Goal: Navigation & Orientation: Find specific page/section

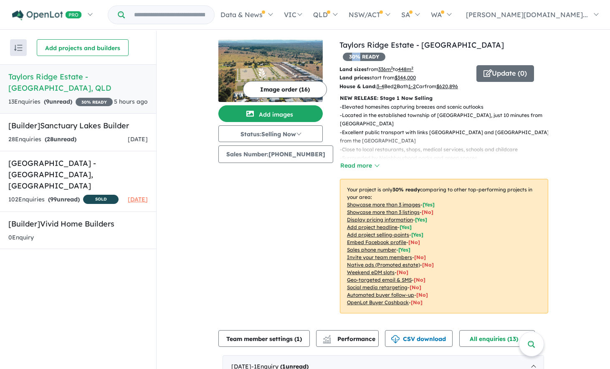
drag, startPoint x: 480, startPoint y: 42, endPoint x: 467, endPoint y: 47, distance: 14.3
click at [385, 53] on span "30 % READY" at bounding box center [364, 57] width 43 height 8
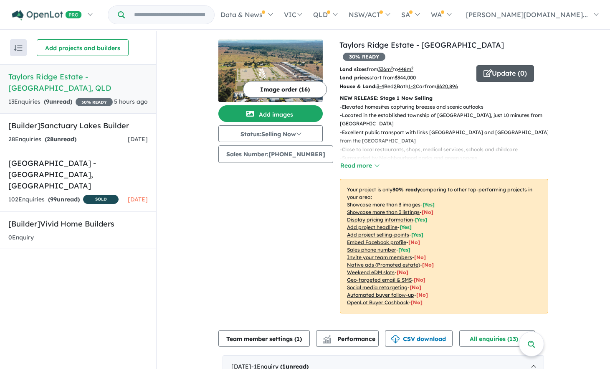
click at [503, 65] on button "Update ( 0 )" at bounding box center [505, 73] width 58 height 17
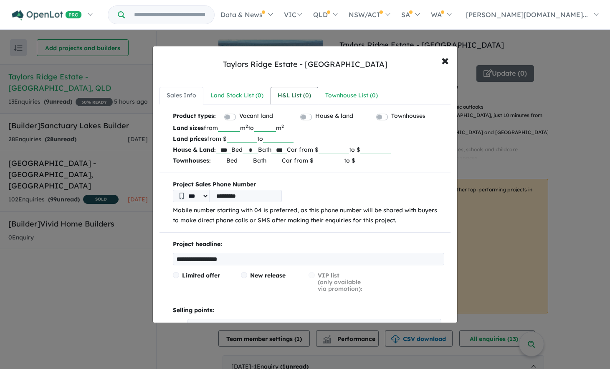
click at [288, 92] on div "H&L List ( 0 )" at bounding box center [294, 96] width 33 height 10
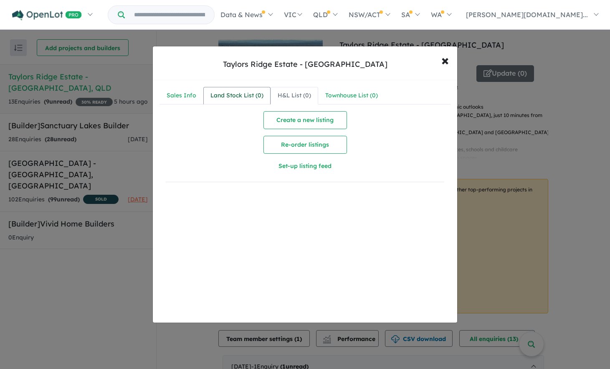
click at [253, 97] on div "Land Stock List ( 0 )" at bounding box center [236, 96] width 53 height 10
click at [198, 95] on link "Sales Info" at bounding box center [181, 96] width 44 height 18
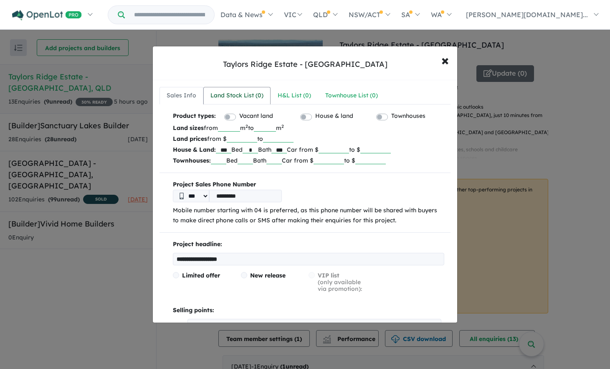
click at [242, 95] on div "Land Stock List ( 0 )" at bounding box center [236, 96] width 53 height 10
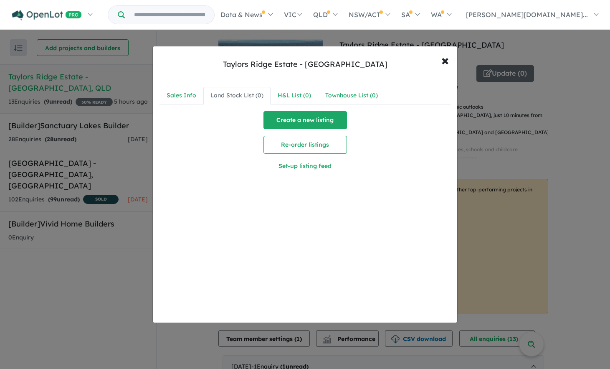
click at [313, 123] on button "Create a new listing" at bounding box center [304, 120] width 83 height 18
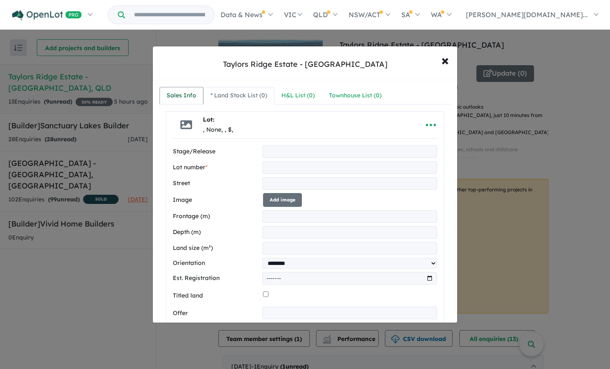
click at [179, 93] on div "Sales Info" at bounding box center [182, 96] width 30 height 10
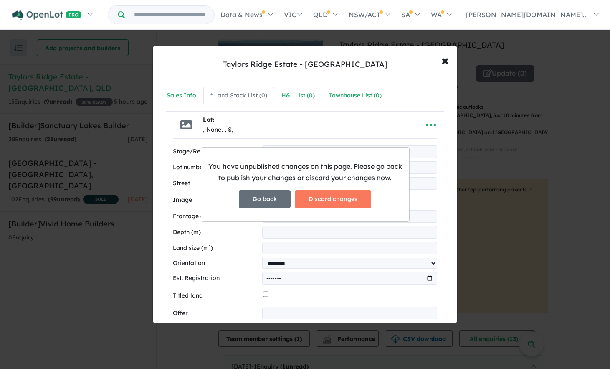
click at [269, 197] on button "Go back" at bounding box center [265, 199] width 52 height 18
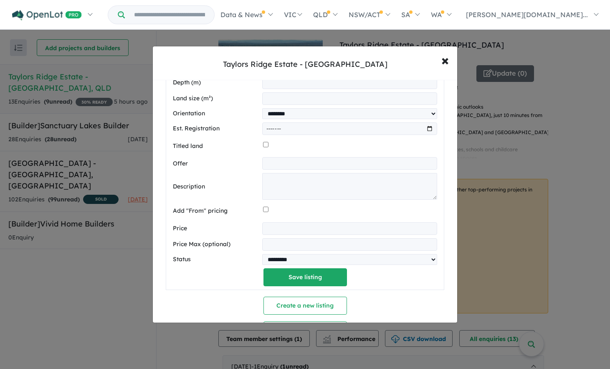
scroll to position [214, 0]
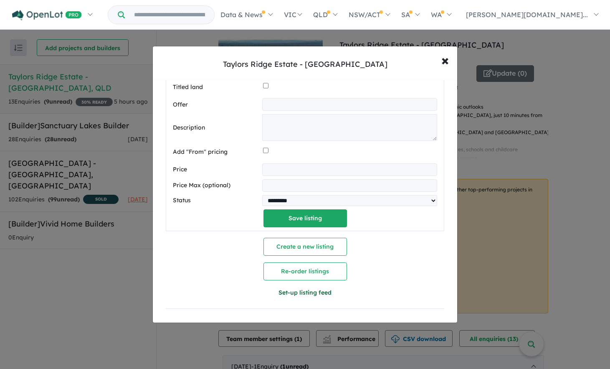
click at [290, 293] on button "Set-up listing feed" at bounding box center [304, 292] width 139 height 18
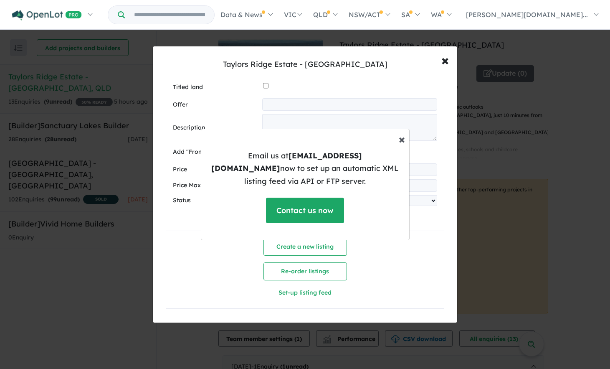
click at [400, 144] on span "×" at bounding box center [402, 138] width 6 height 15
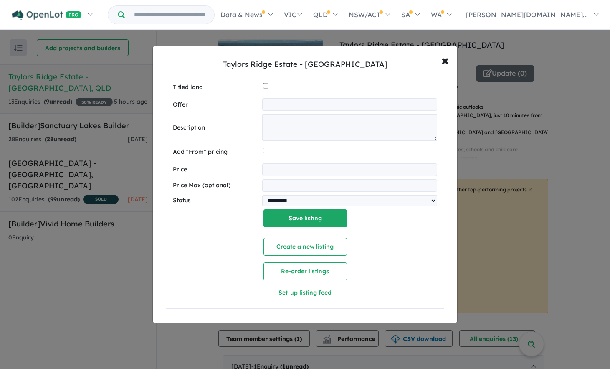
scroll to position [0, 0]
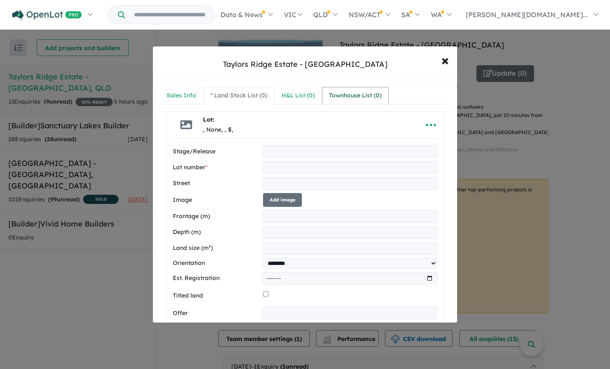
click at [348, 93] on div "Townhouse List ( 0 )" at bounding box center [355, 96] width 53 height 10
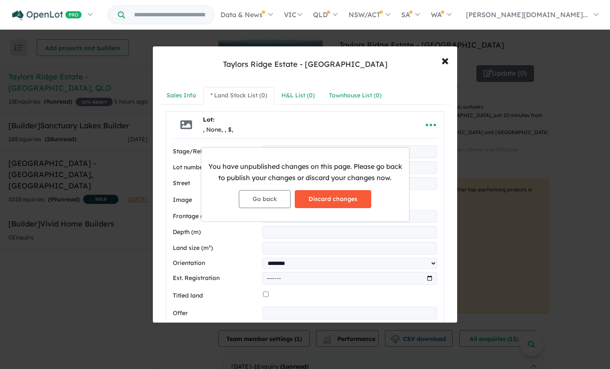
click at [314, 202] on button "Discard changes" at bounding box center [333, 199] width 76 height 18
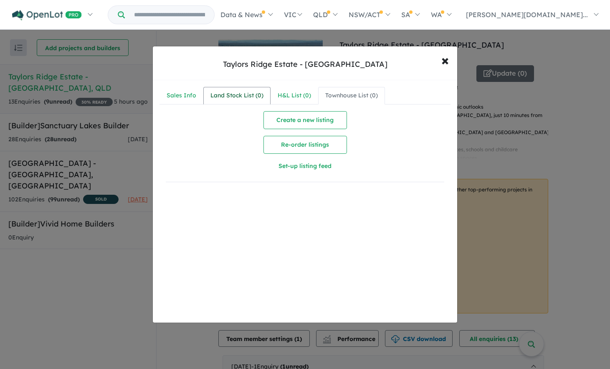
drag, startPoint x: 236, startPoint y: 98, endPoint x: 212, endPoint y: 98, distance: 24.2
click at [236, 98] on div "Land Stock List ( 0 )" at bounding box center [236, 96] width 53 height 10
click at [179, 95] on div "Sales Info" at bounding box center [182, 96] width 30 height 10
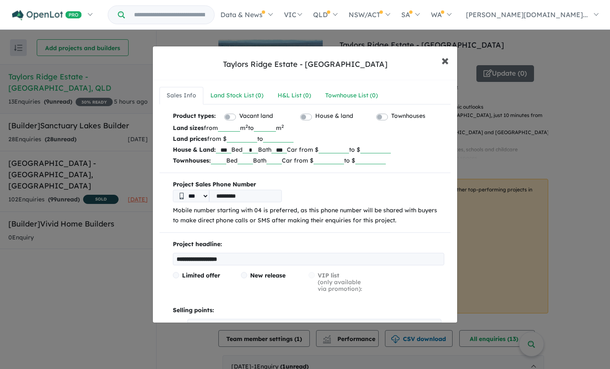
click at [441, 61] on span "×" at bounding box center [445, 60] width 8 height 18
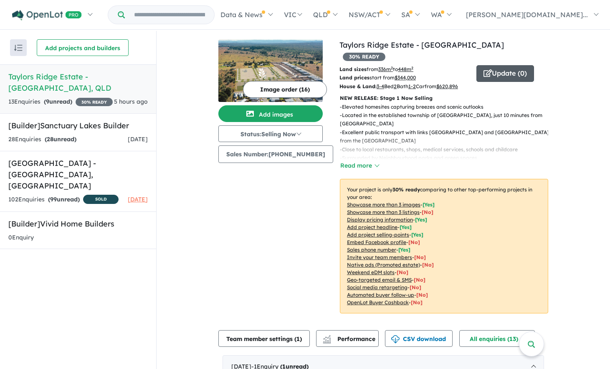
click at [486, 65] on button "Update ( 0 )" at bounding box center [505, 73] width 58 height 17
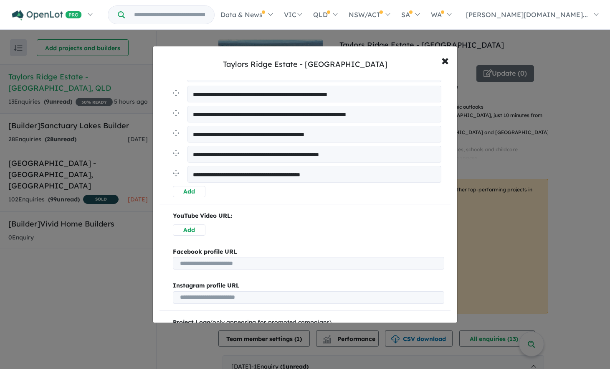
scroll to position [341, 0]
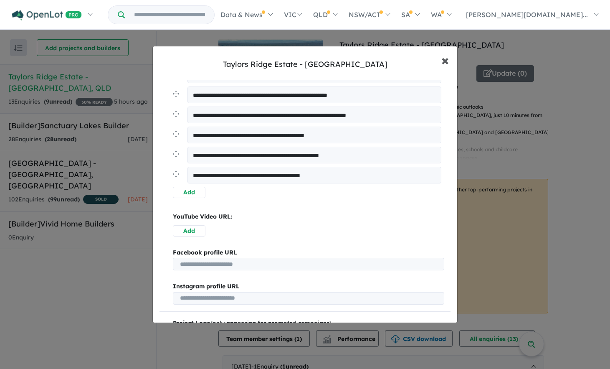
click at [444, 60] on span "×" at bounding box center [445, 60] width 8 height 18
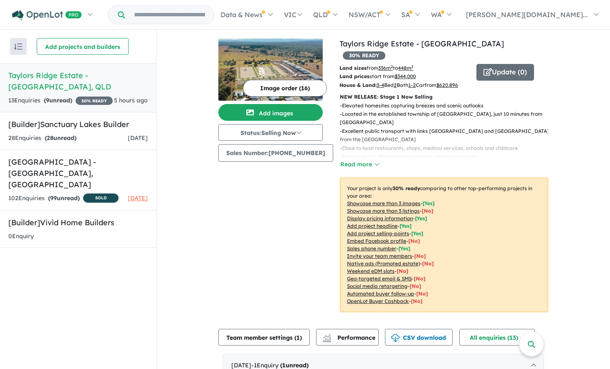
scroll to position [0, 0]
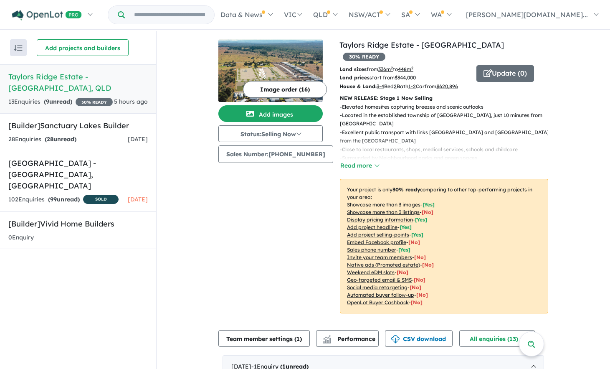
click at [385, 53] on span "30 % READY" at bounding box center [364, 57] width 43 height 8
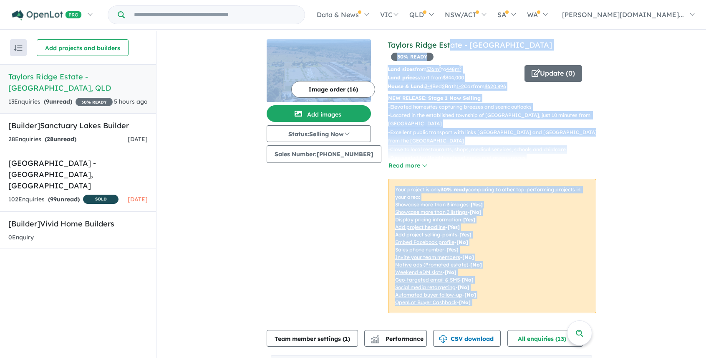
drag, startPoint x: 380, startPoint y: 43, endPoint x: 445, endPoint y: 43, distance: 65.1
click at [445, 43] on div "View 2 projects in your account Taylors Ridge Estate - Walloon 30 % READY Land …" at bounding box center [432, 181] width 330 height 284
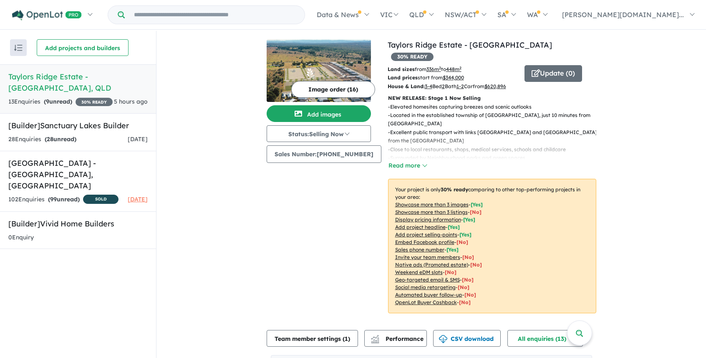
drag, startPoint x: 456, startPoint y: 32, endPoint x: 422, endPoint y: 35, distance: 34.4
click at [456, 32] on div "View 2 projects in your account Taylors Ridge Estate - Walloon 30 % READY Land …" at bounding box center [432, 307] width 330 height 553
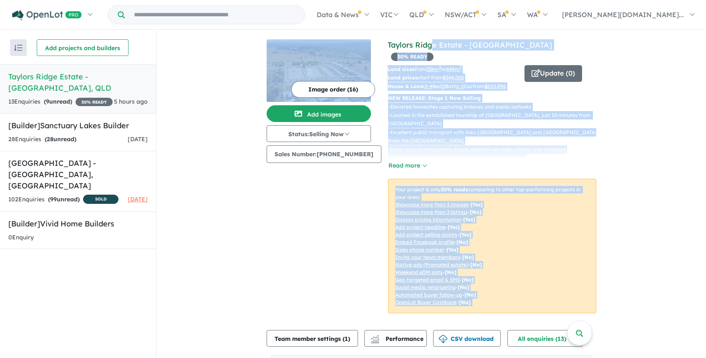
drag, startPoint x: 378, startPoint y: 34, endPoint x: 425, endPoint y: 40, distance: 47.5
click at [425, 40] on div "View 2 projects in your account Taylors Ridge Estate - Walloon 30 % READY Land …" at bounding box center [432, 307] width 330 height 553
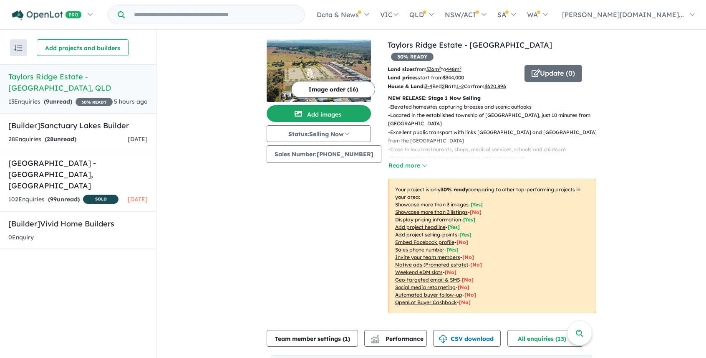
click at [505, 31] on div "View 2 projects in your account Taylors Ridge Estate - Walloon 30 % READY Land …" at bounding box center [432, 307] width 330 height 553
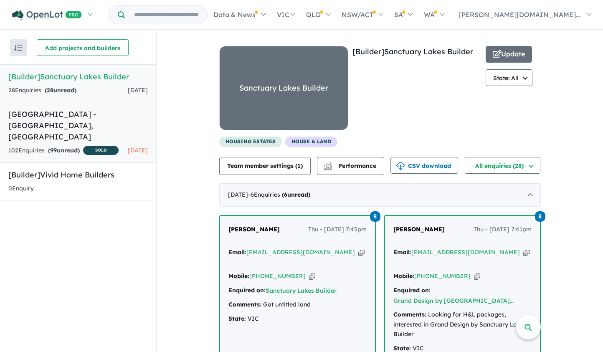
click at [97, 121] on h5 "[GEOGRAPHIC_DATA] - [GEOGRAPHIC_DATA][PERSON_NAME][GEOGRAPHIC_DATA]" at bounding box center [77, 126] width 139 height 34
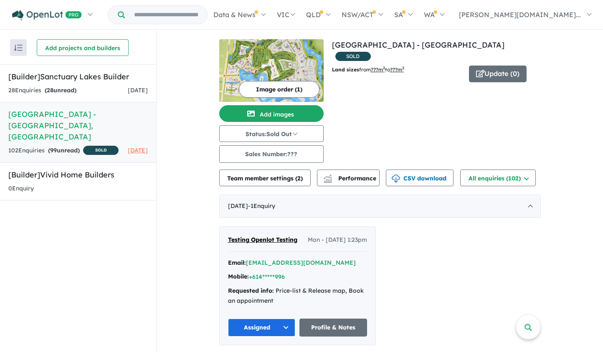
drag, startPoint x: 98, startPoint y: 80, endPoint x: 136, endPoint y: 15, distance: 75.2
click at [98, 80] on h5 "[Builder] Sanctuary Lakes Builder" at bounding box center [77, 76] width 139 height 11
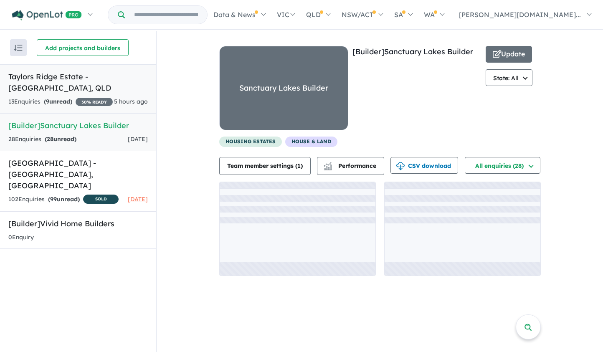
click at [53, 97] on div "13 Enquir ies ( 9 unread) 30 % READY" at bounding box center [60, 102] width 104 height 10
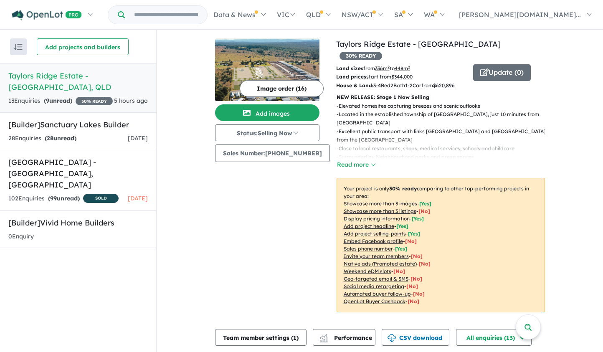
scroll to position [1, 0]
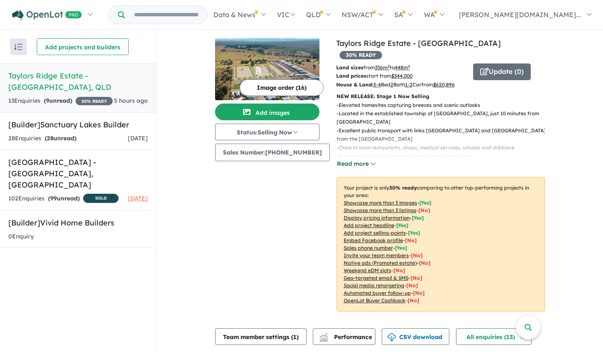
click at [369, 163] on button "Read more" at bounding box center [355, 164] width 39 height 10
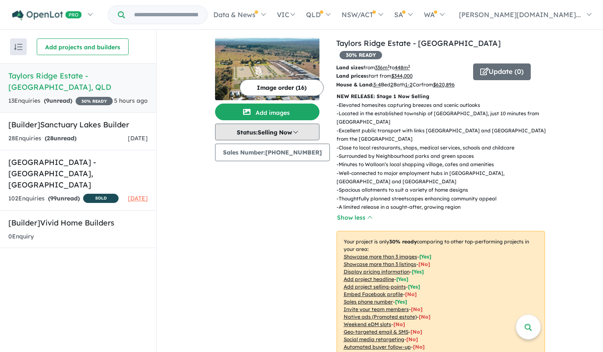
click at [276, 133] on button "Status: Selling Now" at bounding box center [267, 132] width 104 height 17
click at [297, 133] on button "Status: Selling Now" at bounding box center [267, 132] width 104 height 17
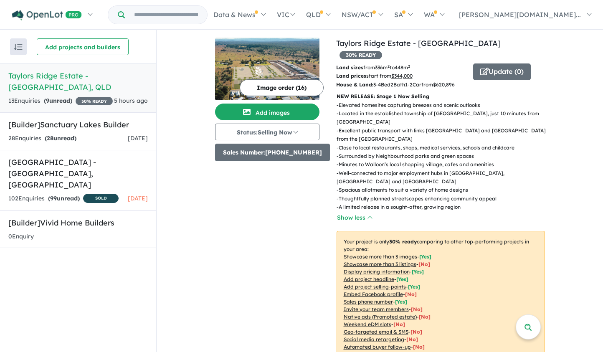
click at [305, 147] on button "Sales Number: +61434411974" at bounding box center [272, 153] width 115 height 18
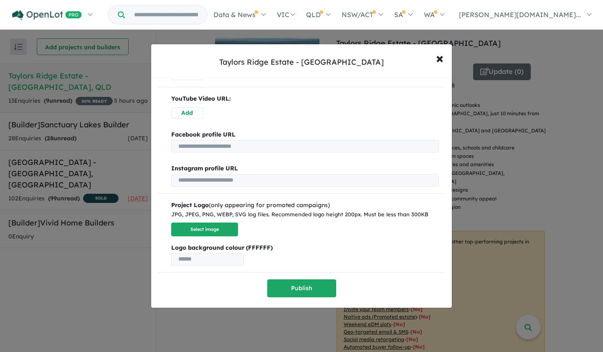
scroll to position [0, 0]
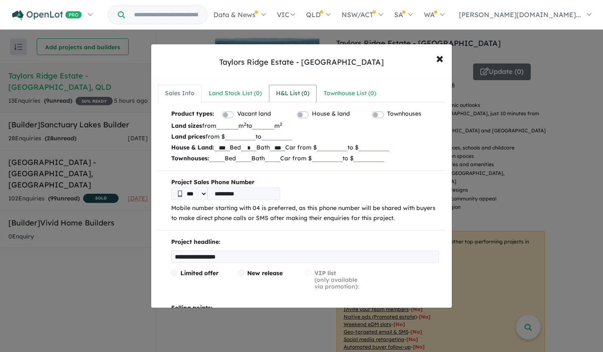
click at [288, 95] on div "H&L List ( 0 )" at bounding box center [292, 93] width 33 height 10
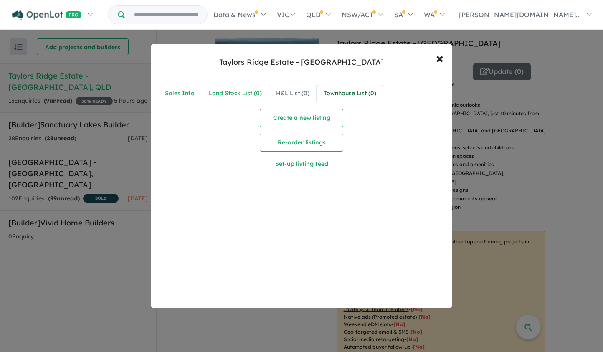
click at [327, 90] on div "Townhouse List ( 0 )" at bounding box center [349, 93] width 53 height 10
click at [232, 91] on div "Land Stock List ( 0 )" at bounding box center [235, 93] width 53 height 10
click at [432, 56] on button "× Close" at bounding box center [439, 58] width 24 height 23
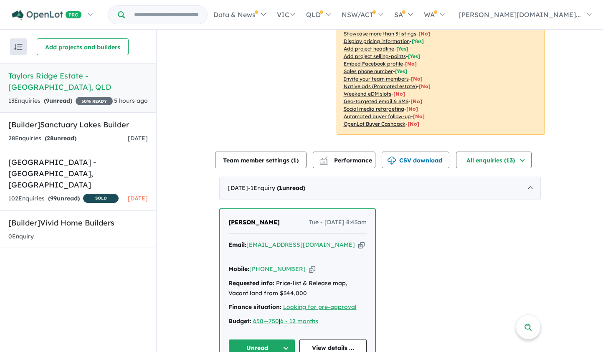
scroll to position [256, 0]
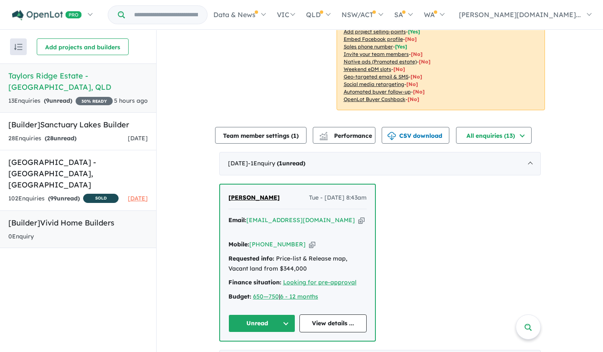
click at [115, 237] on div "0 Enquir y ( 0 unread)" at bounding box center [77, 237] width 139 height 10
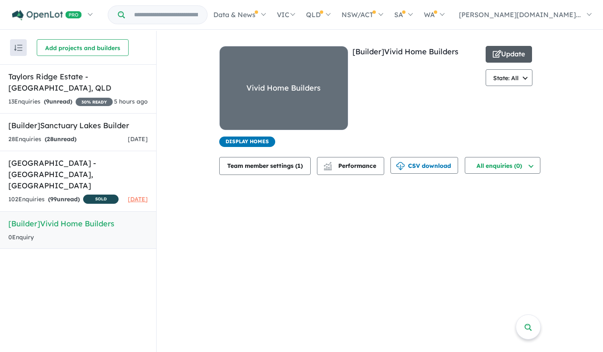
click at [514, 49] on button "Update" at bounding box center [508, 54] width 46 height 17
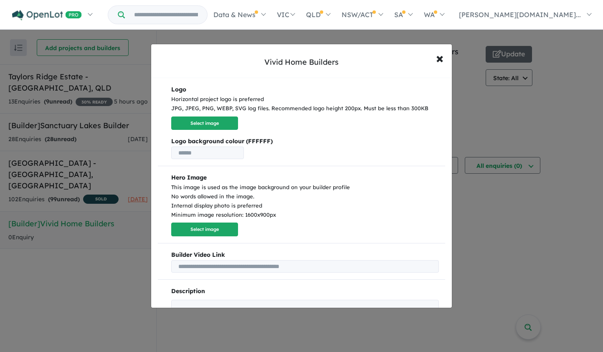
click at [515, 98] on div "Vivid Home Builders × Close Logo Horizontal project logo is preferred JPG, JPEG…" at bounding box center [301, 176] width 603 height 352
